Goal: Task Accomplishment & Management: Manage account settings

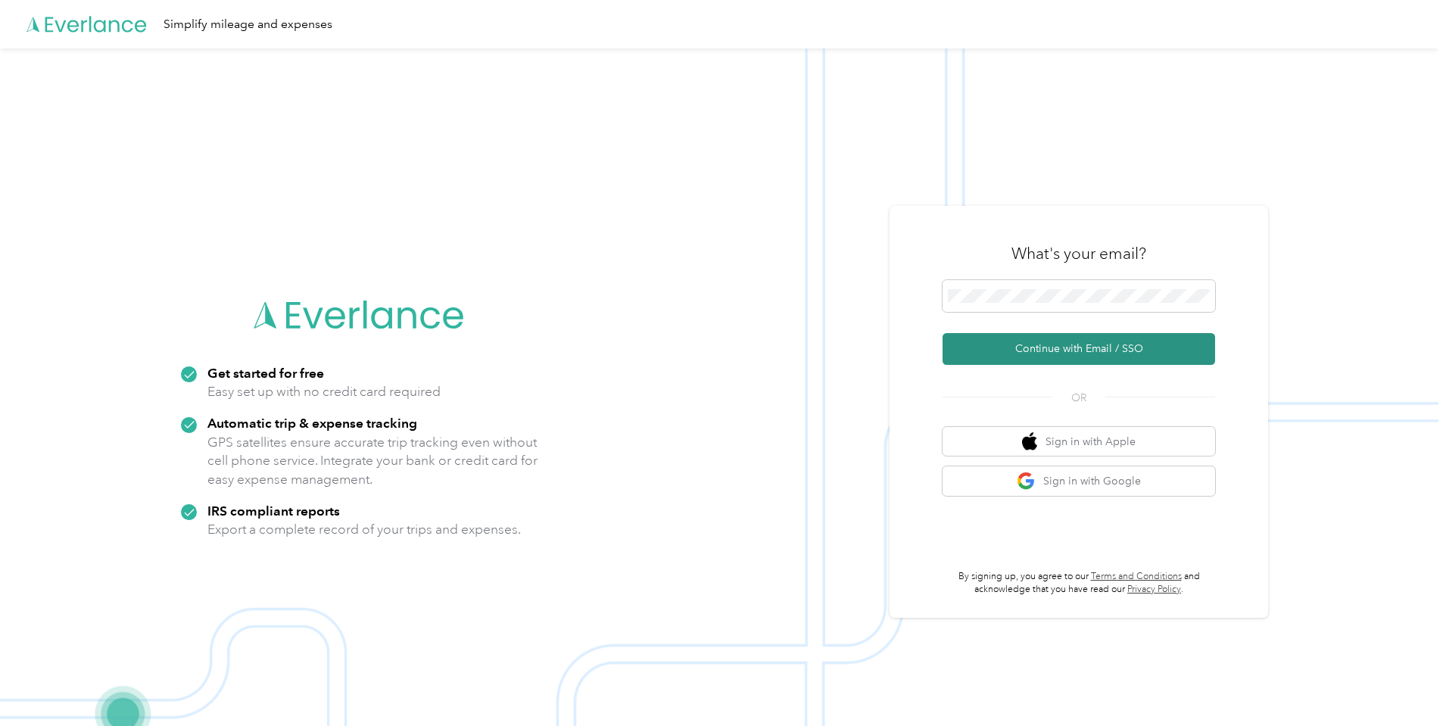
click at [1065, 354] on button "Continue with Email / SSO" at bounding box center [1079, 349] width 273 height 32
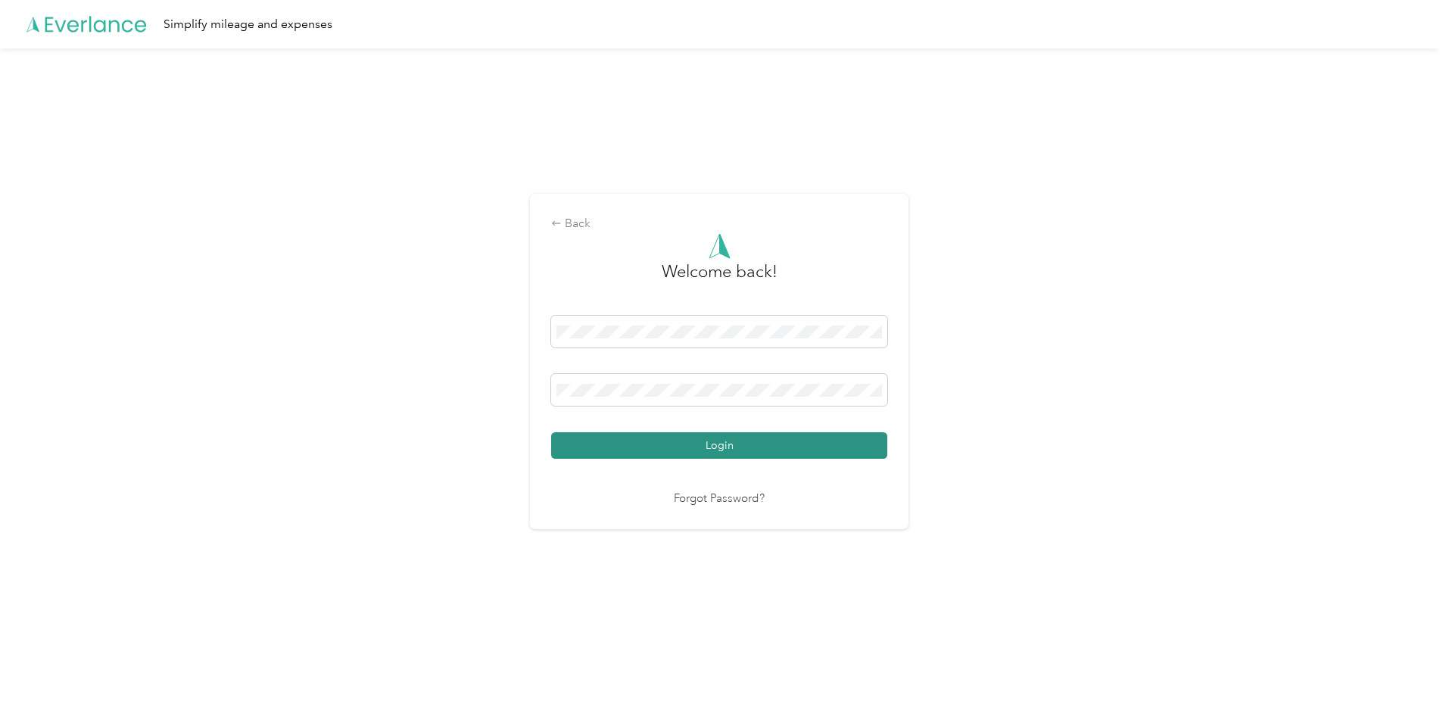
click at [671, 442] on button "Login" at bounding box center [719, 445] width 336 height 27
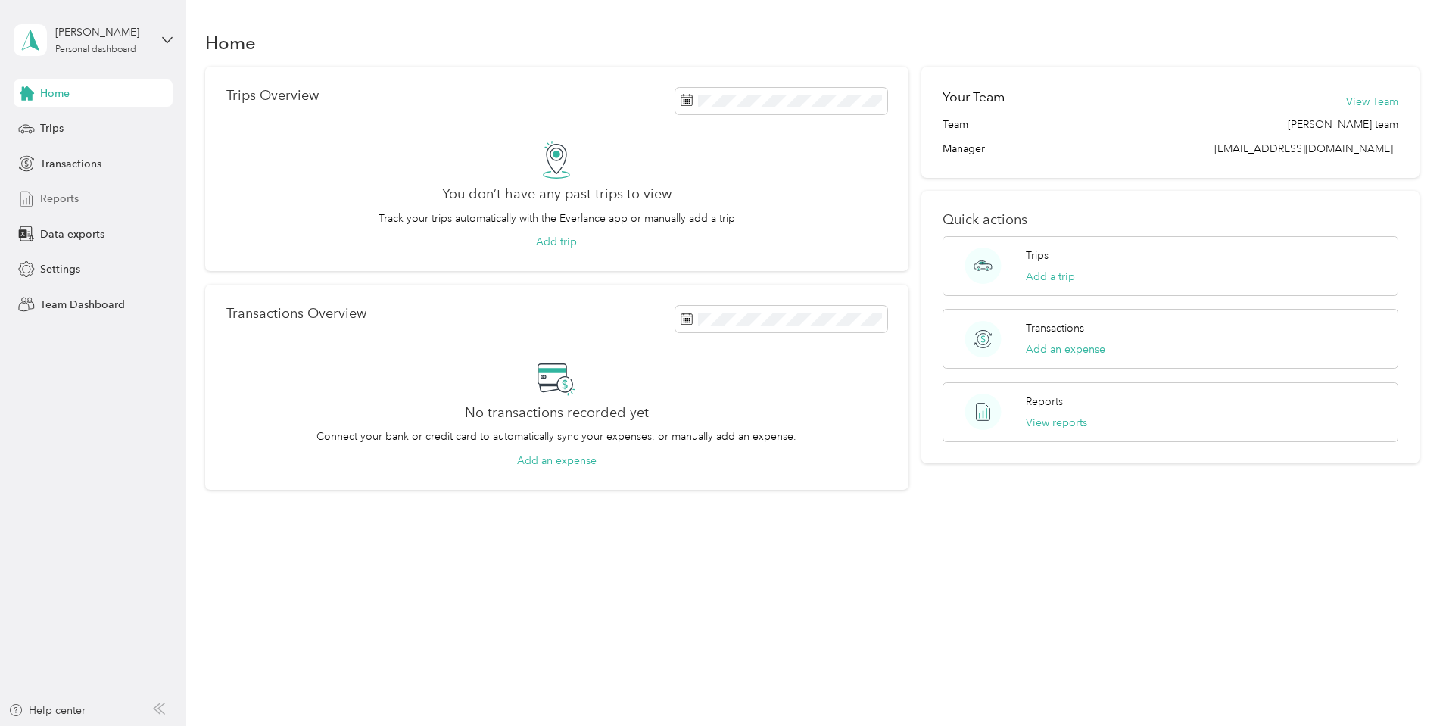
click at [51, 199] on span "Reports" at bounding box center [59, 199] width 39 height 16
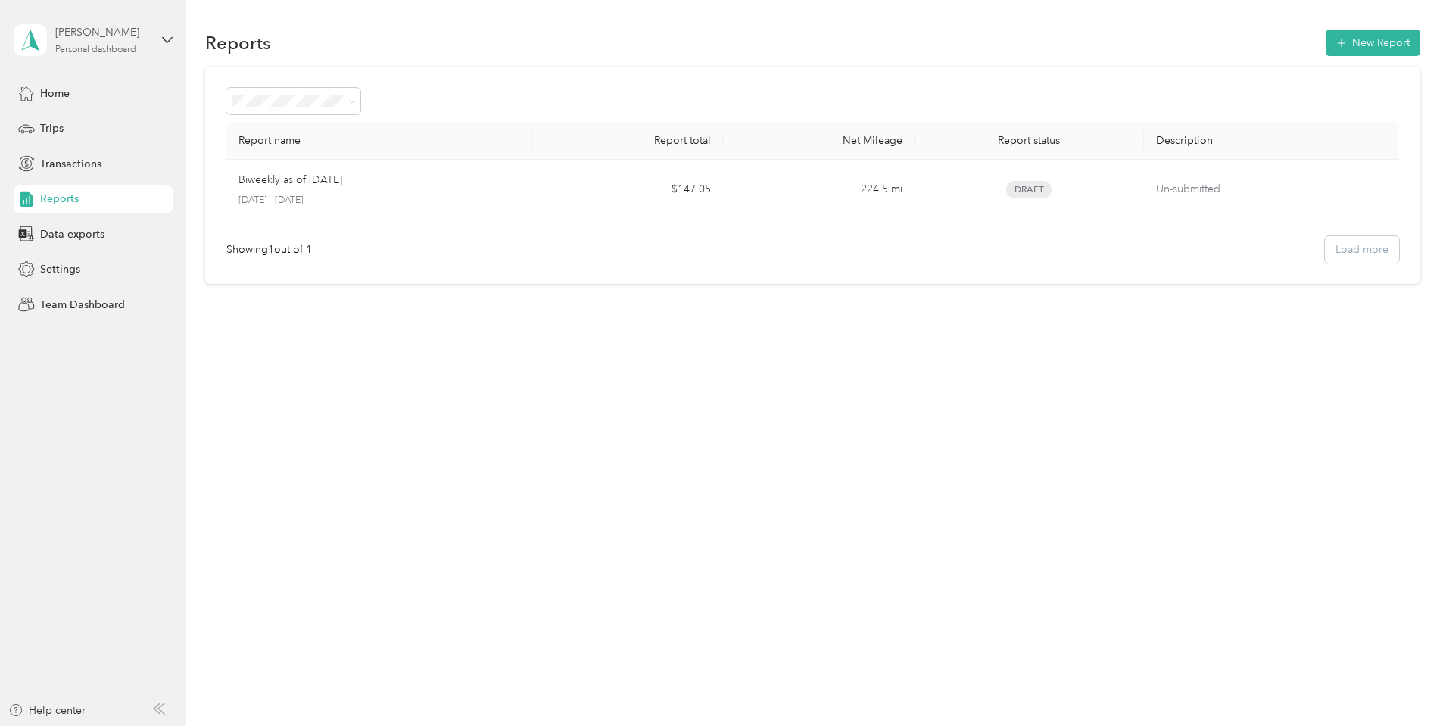
click at [95, 48] on div "Personal dashboard" at bounding box center [95, 49] width 81 height 9
click at [120, 129] on div "Team dashboard" at bounding box center [173, 124] width 298 height 27
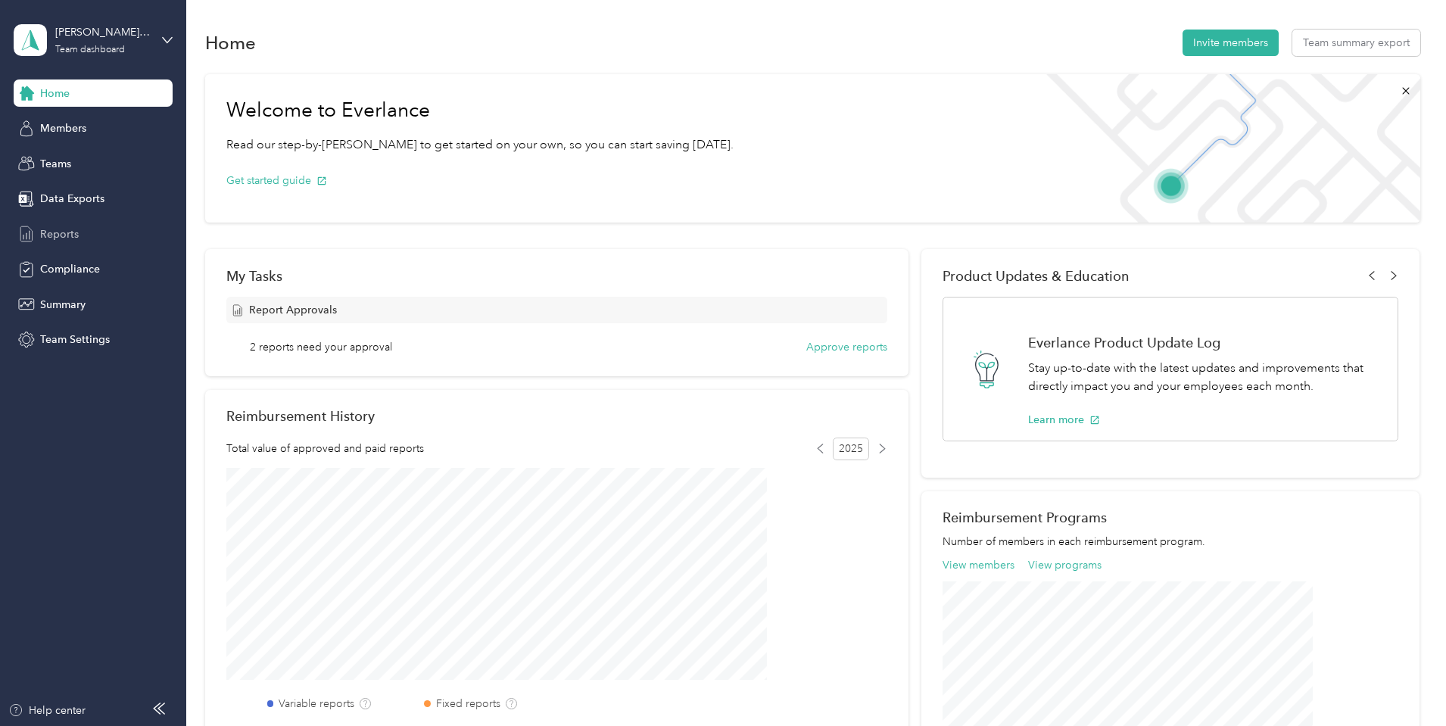
click at [66, 232] on span "Reports" at bounding box center [59, 234] width 39 height 16
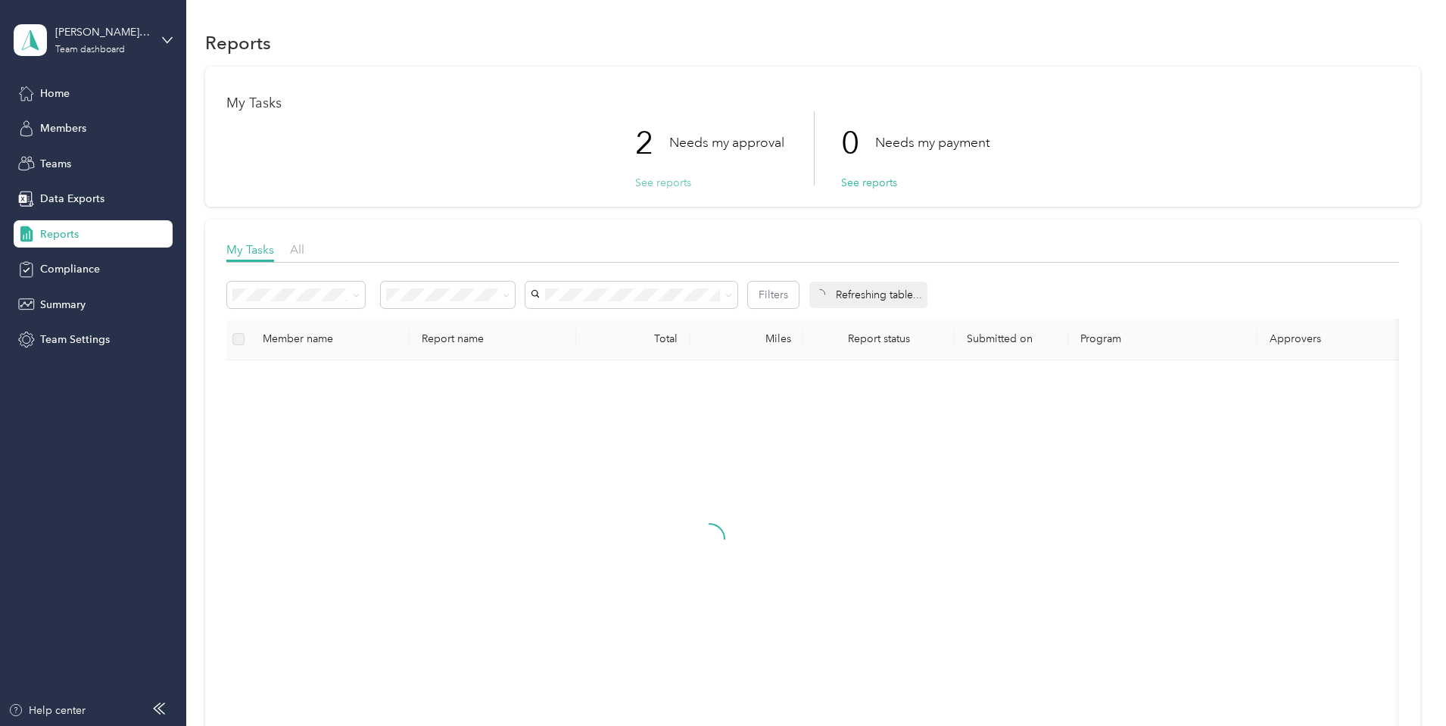
click at [663, 186] on button "See reports" at bounding box center [663, 183] width 56 height 16
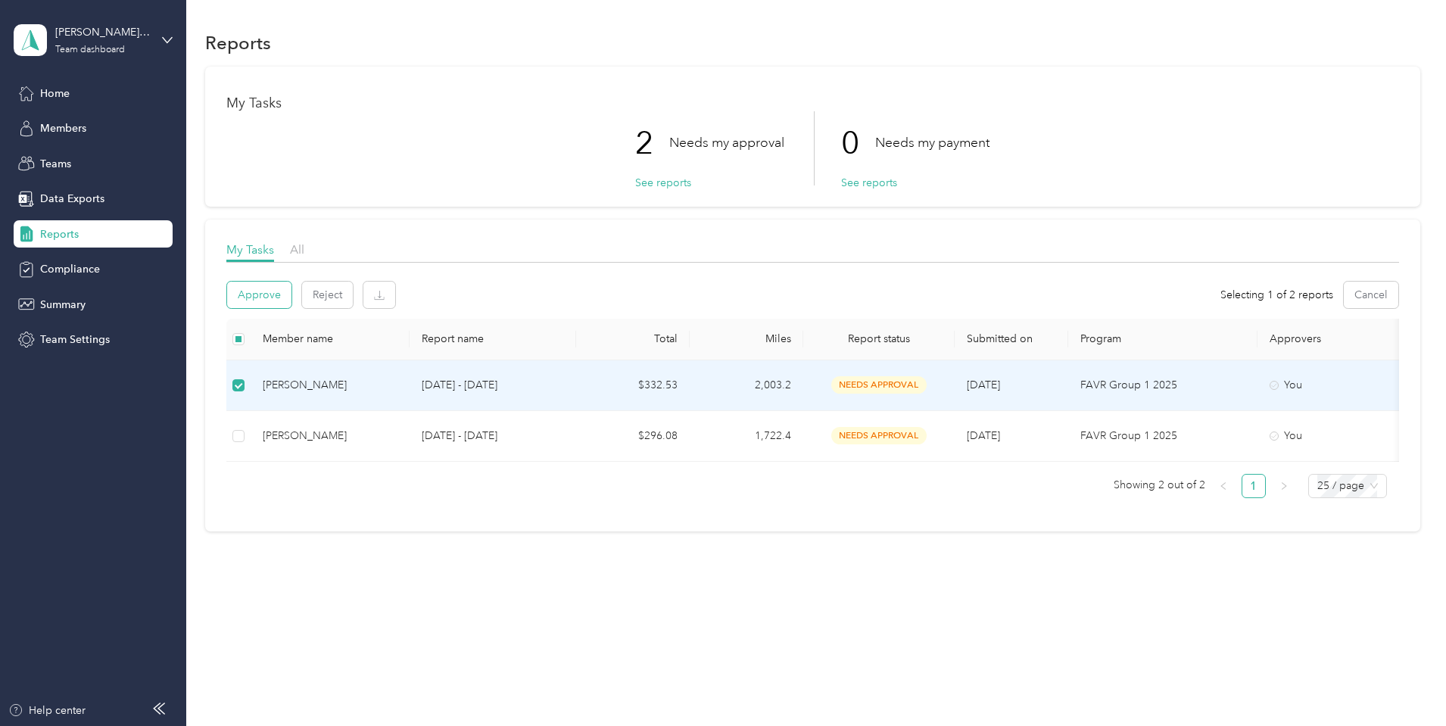
click at [292, 296] on button "Approve" at bounding box center [259, 295] width 64 height 27
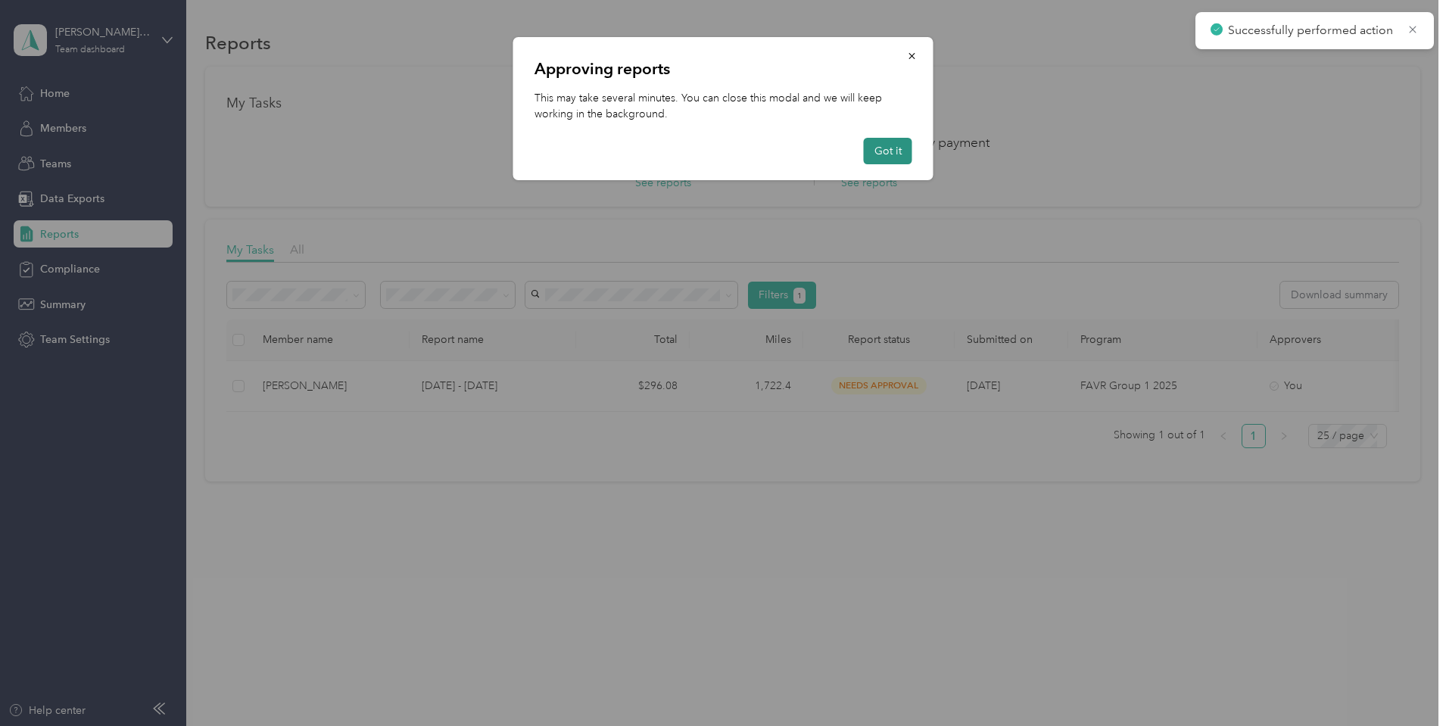
click at [884, 157] on button "Got it" at bounding box center [888, 151] width 48 height 27
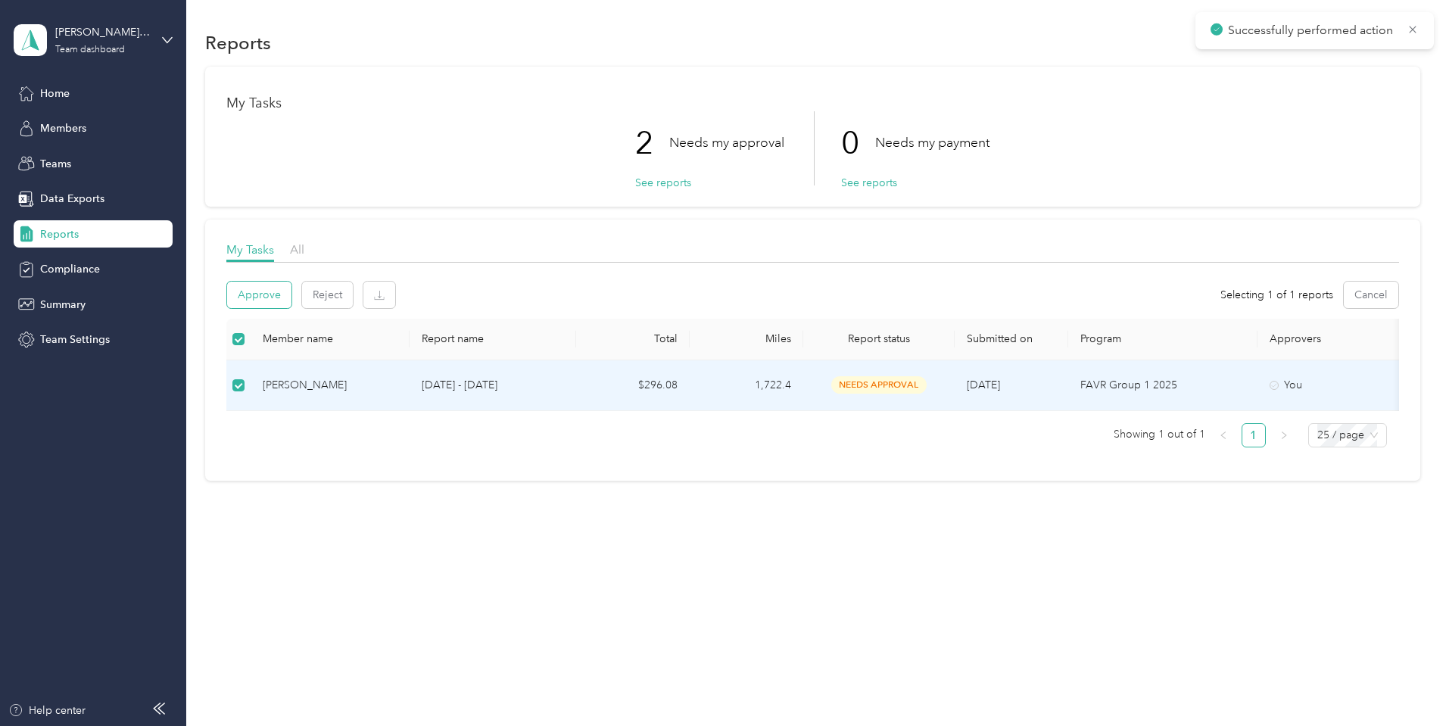
click at [292, 292] on button "Approve" at bounding box center [259, 295] width 64 height 27
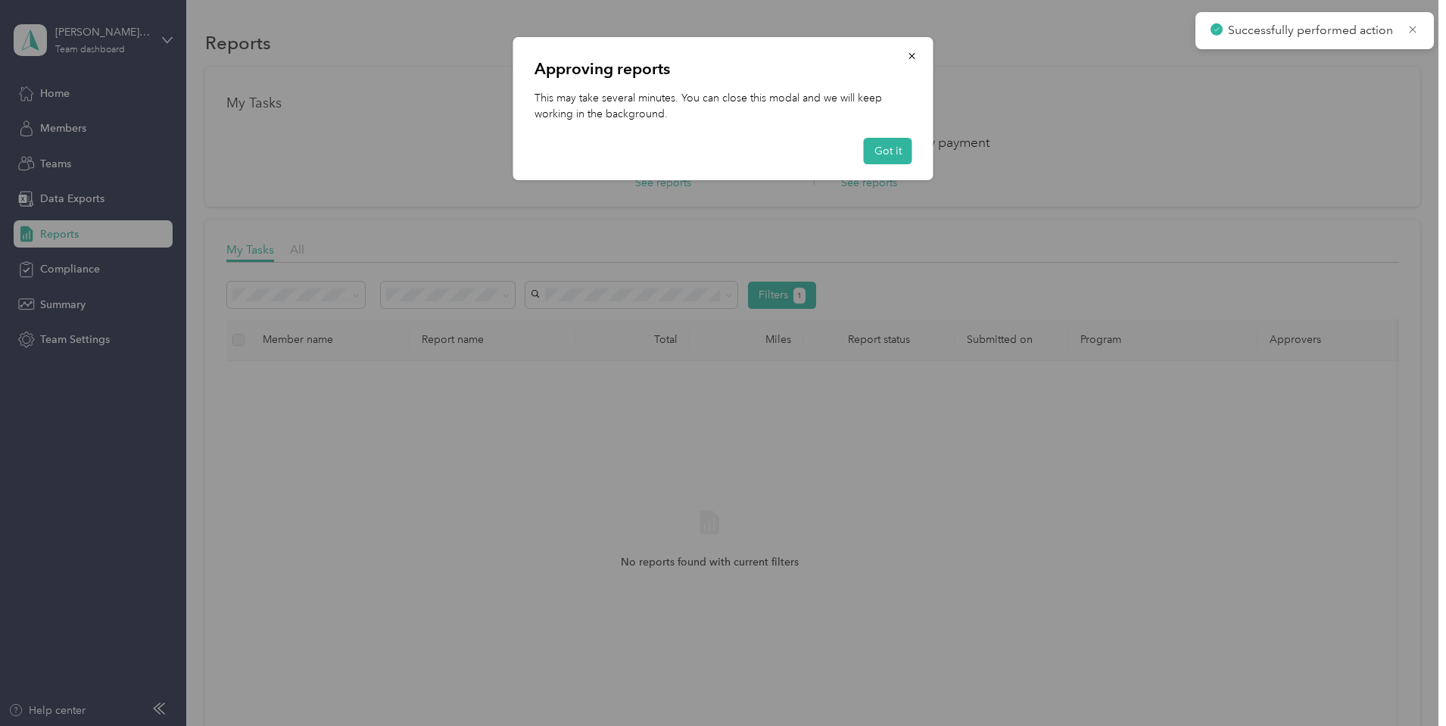
click at [557, 448] on div at bounding box center [723, 363] width 1446 height 726
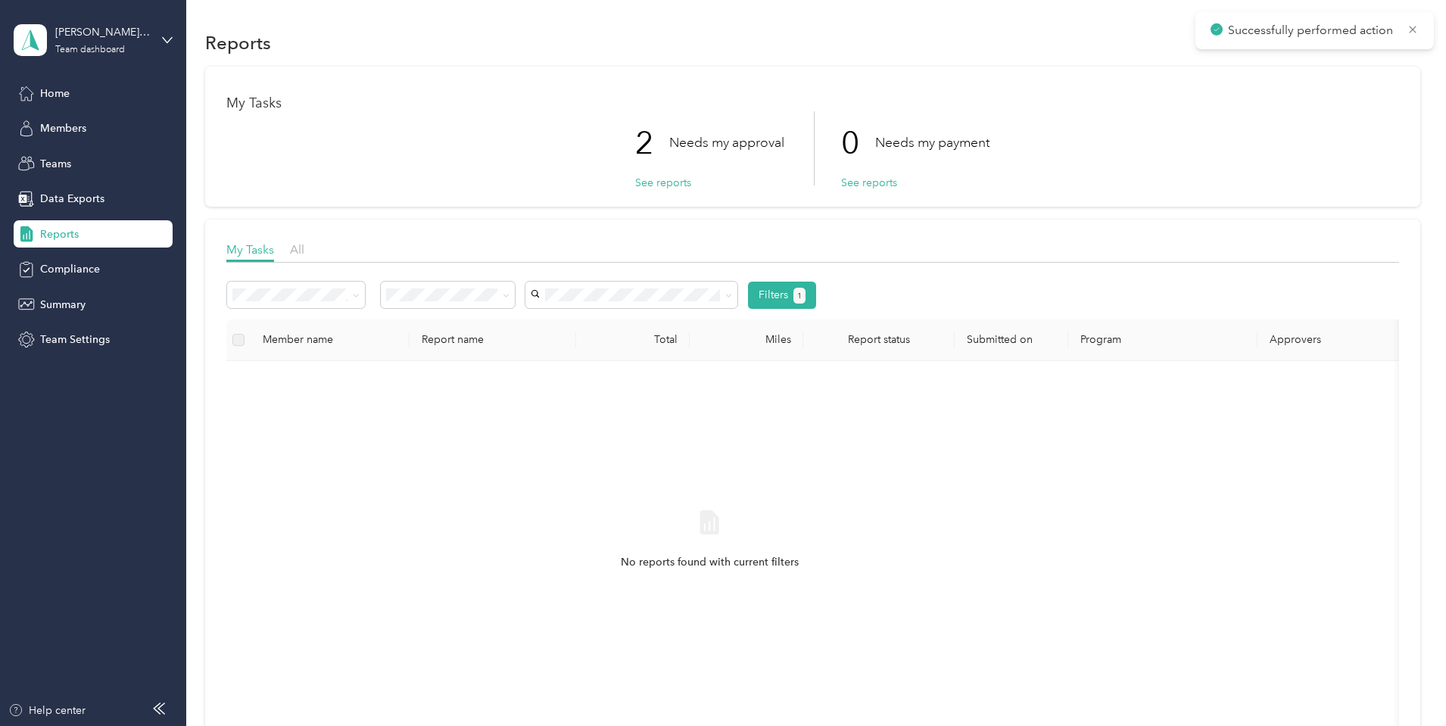
click at [562, 434] on div "No reports found with current filters" at bounding box center [710, 553] width 943 height 360
click at [565, 421] on div "No reports found with current filters" at bounding box center [710, 553] width 943 height 360
click at [677, 188] on button "See reports" at bounding box center [663, 183] width 56 height 16
click at [638, 189] on button "See reports" at bounding box center [663, 183] width 56 height 16
click at [666, 188] on button "See reports" at bounding box center [663, 183] width 56 height 16
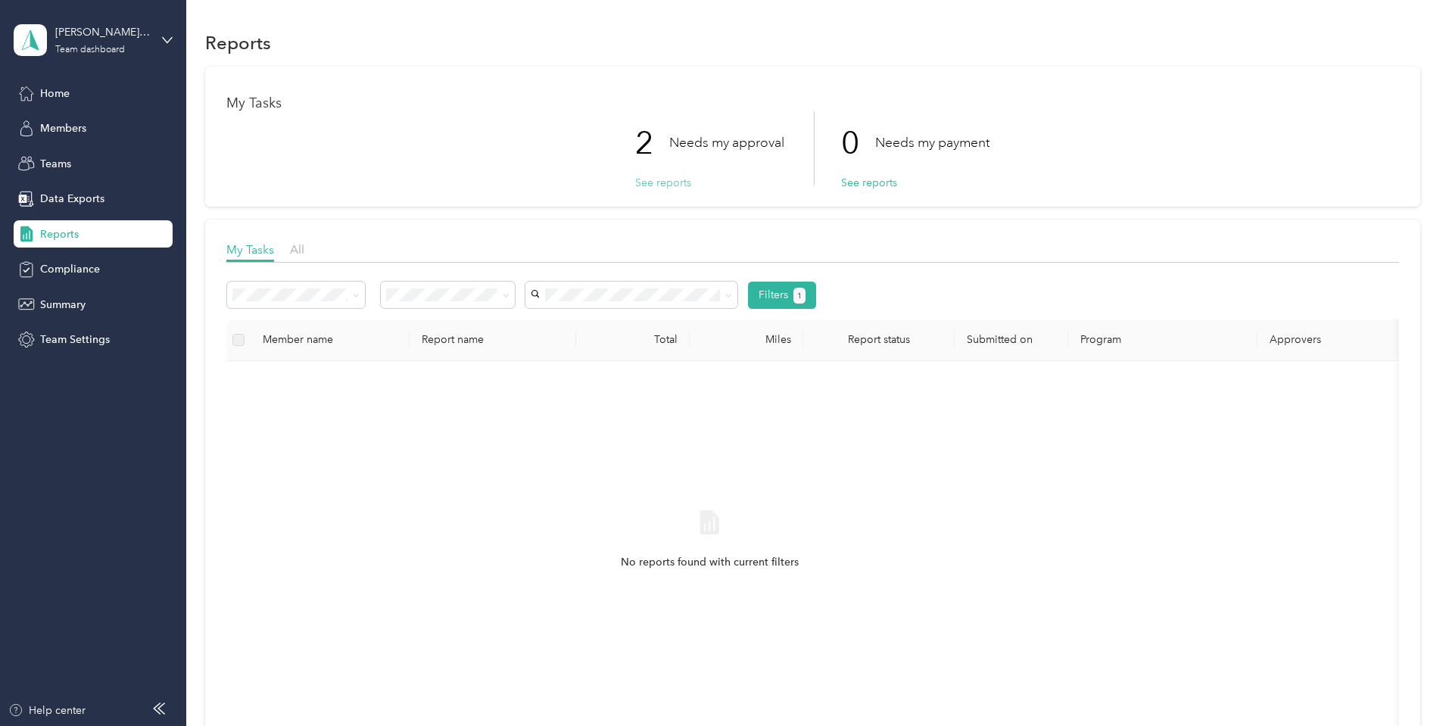
click at [643, 178] on button "See reports" at bounding box center [663, 183] width 56 height 16
click at [656, 189] on button "See reports" at bounding box center [663, 183] width 56 height 16
click at [671, 185] on button "See reports" at bounding box center [663, 183] width 56 height 16
click at [639, 185] on button "See reports" at bounding box center [663, 183] width 56 height 16
click at [51, 235] on span "Reports" at bounding box center [59, 234] width 39 height 16
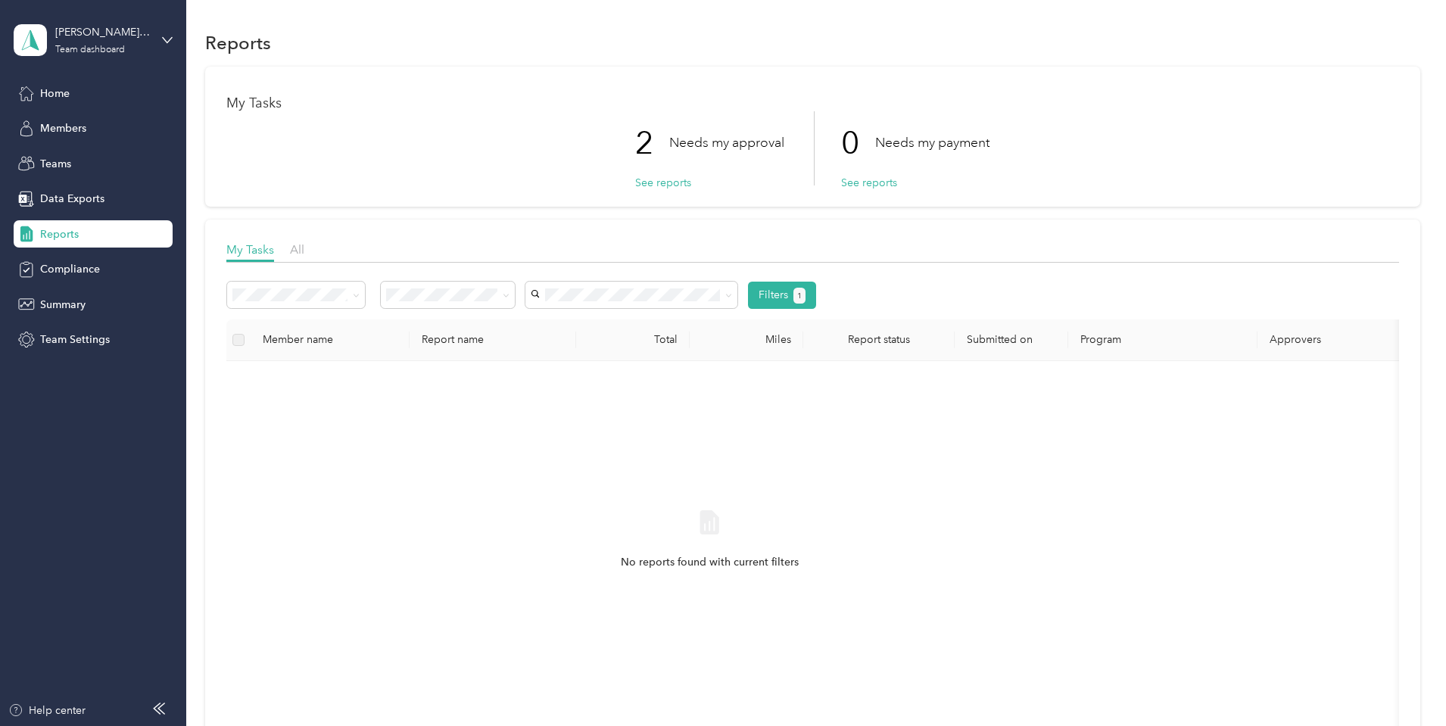
click at [73, 233] on span "Reports" at bounding box center [59, 234] width 39 height 16
click at [668, 184] on button "See reports" at bounding box center [663, 183] width 56 height 16
